Goal: Navigation & Orientation: Find specific page/section

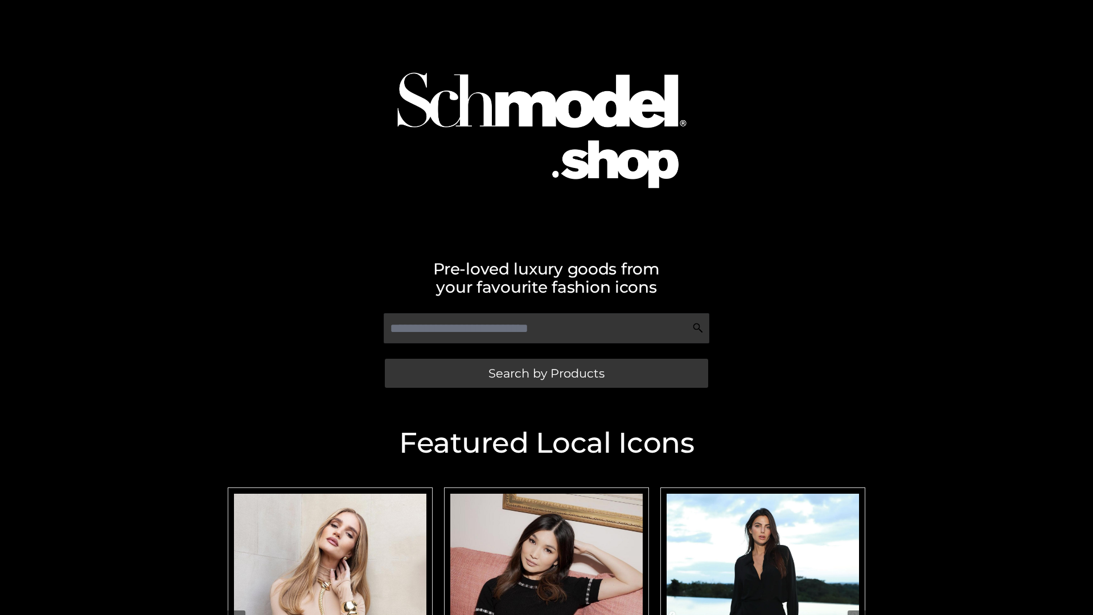
click at [546, 373] on span "Search by Products" at bounding box center [546, 373] width 116 height 12
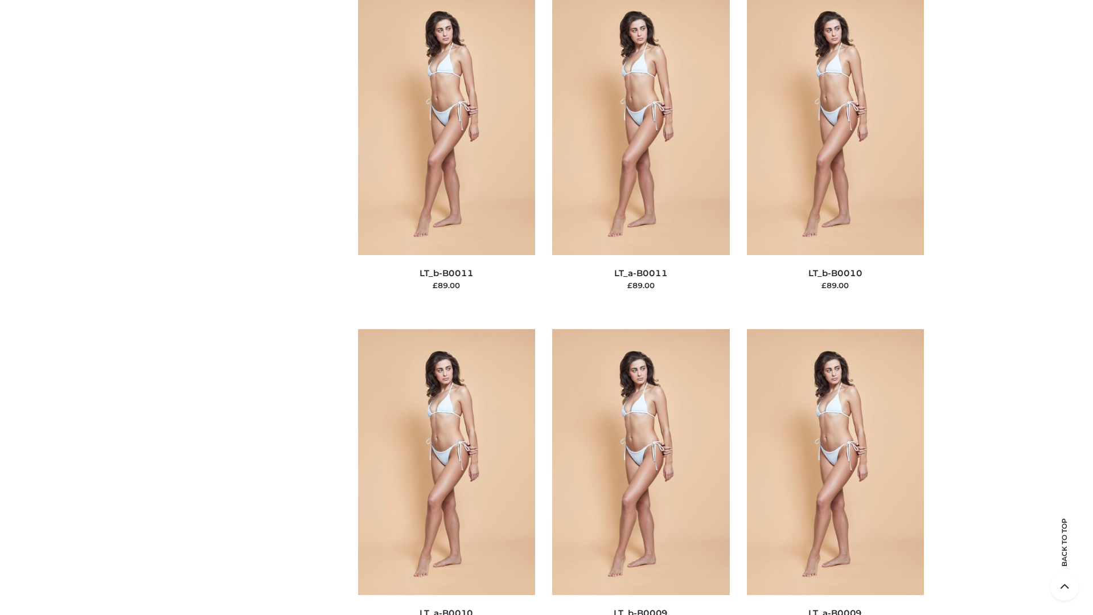
scroll to position [5112, 0]
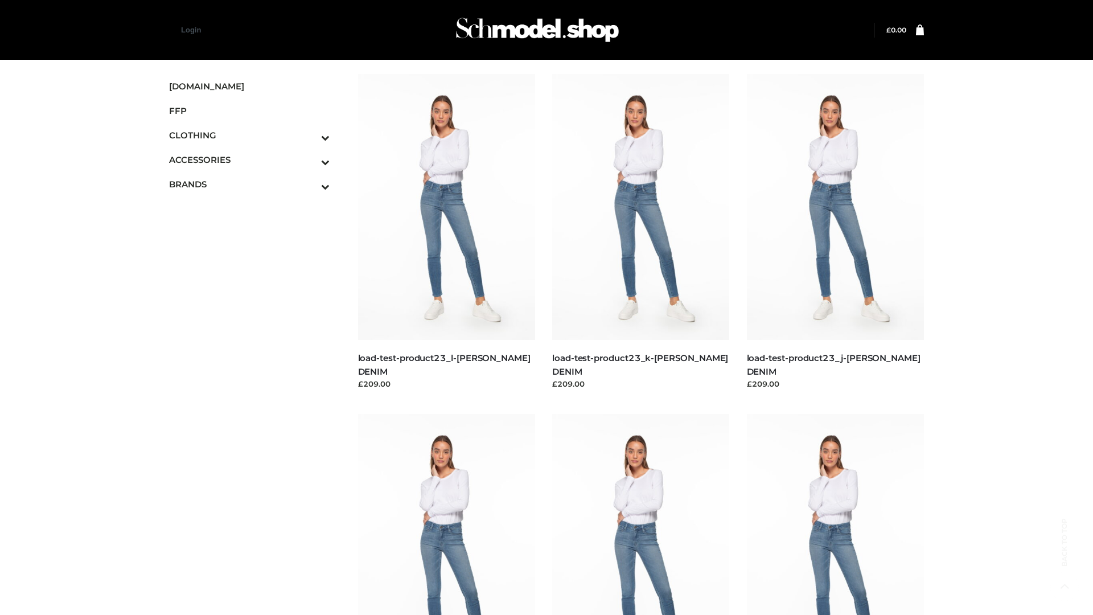
scroll to position [998, 0]
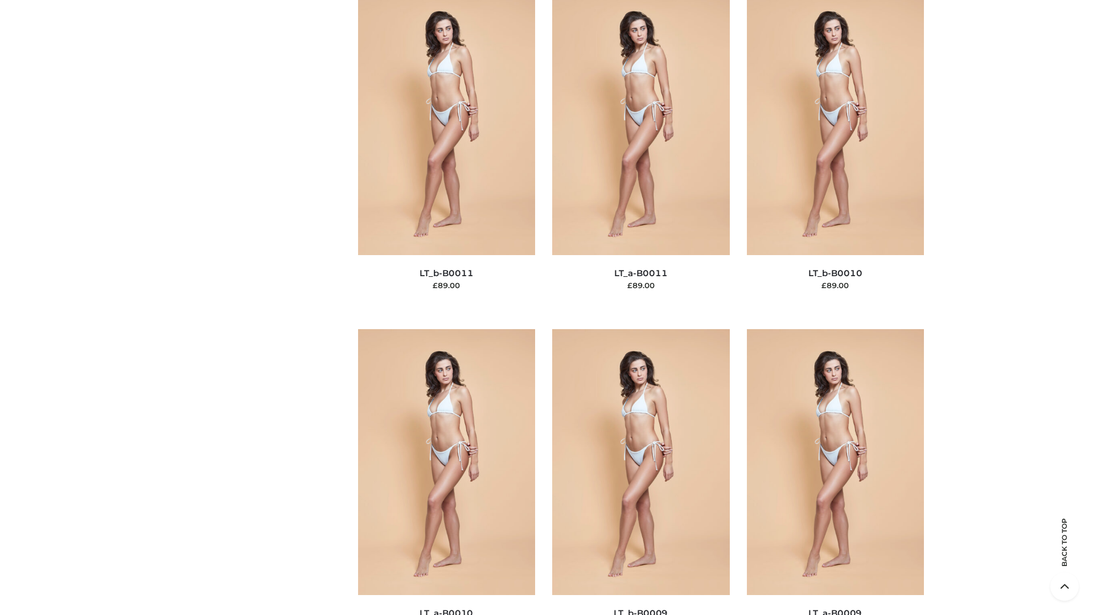
scroll to position [5112, 0]
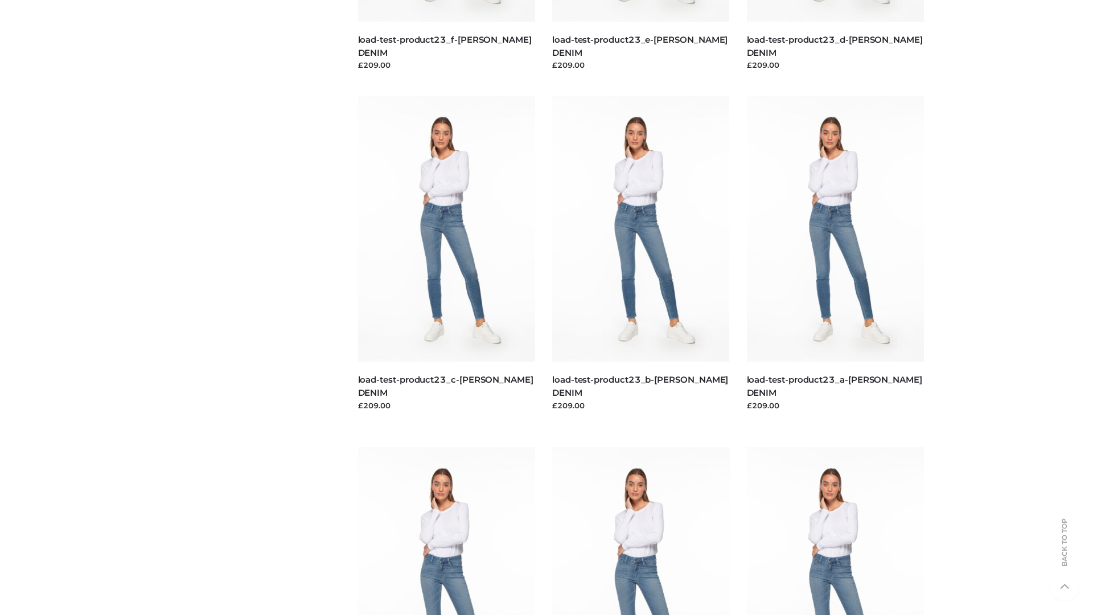
scroll to position [998, 0]
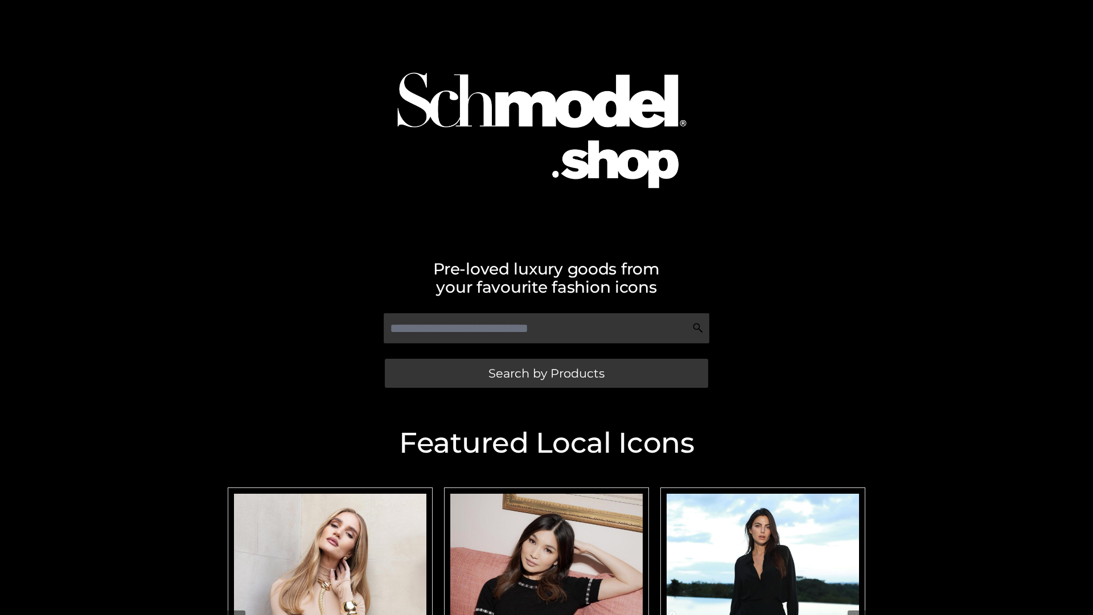
click at [546, 373] on span "Search by Products" at bounding box center [546, 373] width 116 height 12
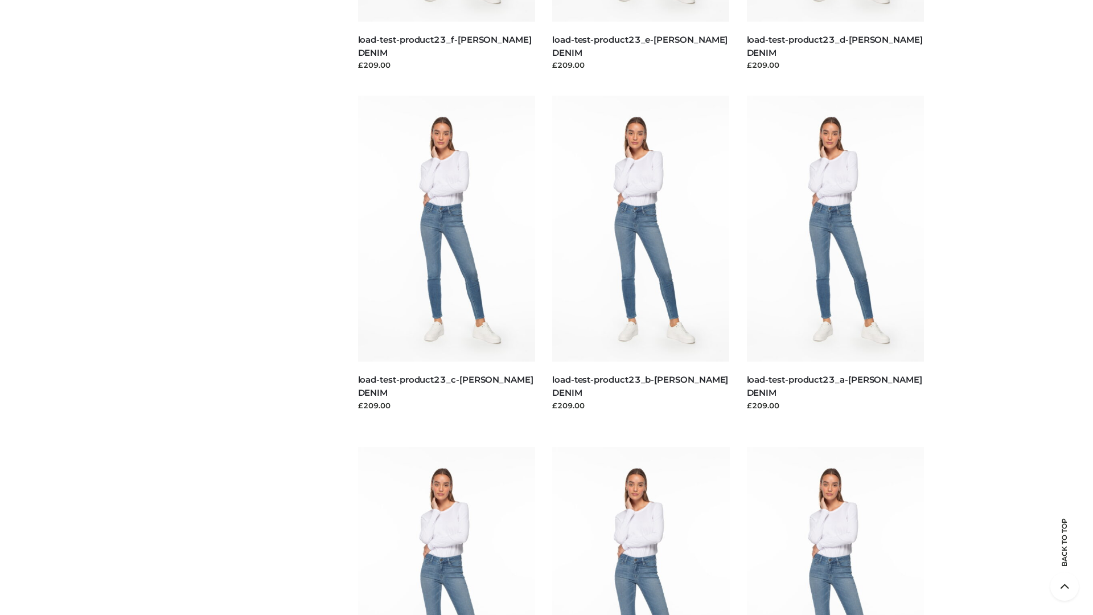
scroll to position [2370, 0]
